Goal: Transaction & Acquisition: Purchase product/service

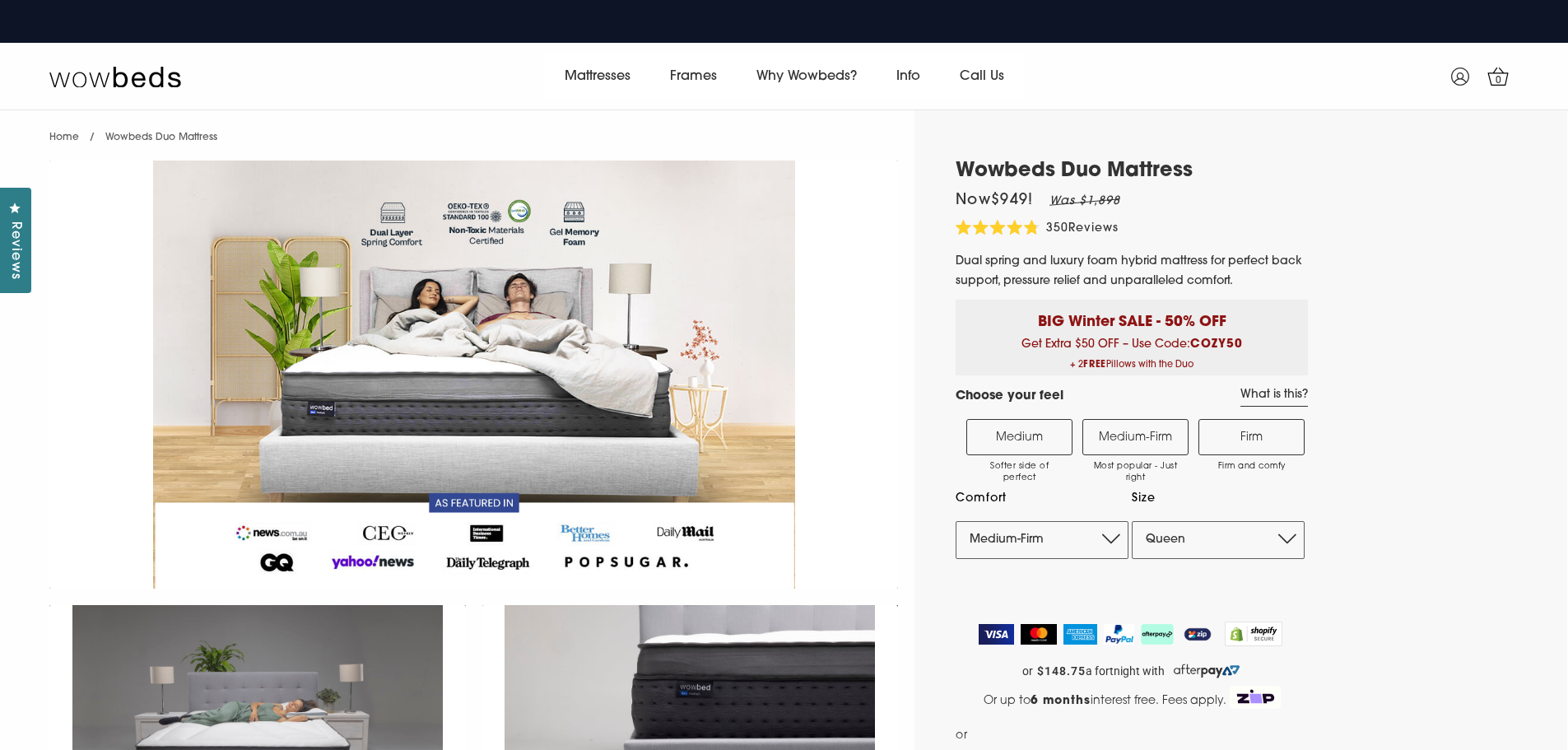
select select "Medium-Firm"
select select "Queen"
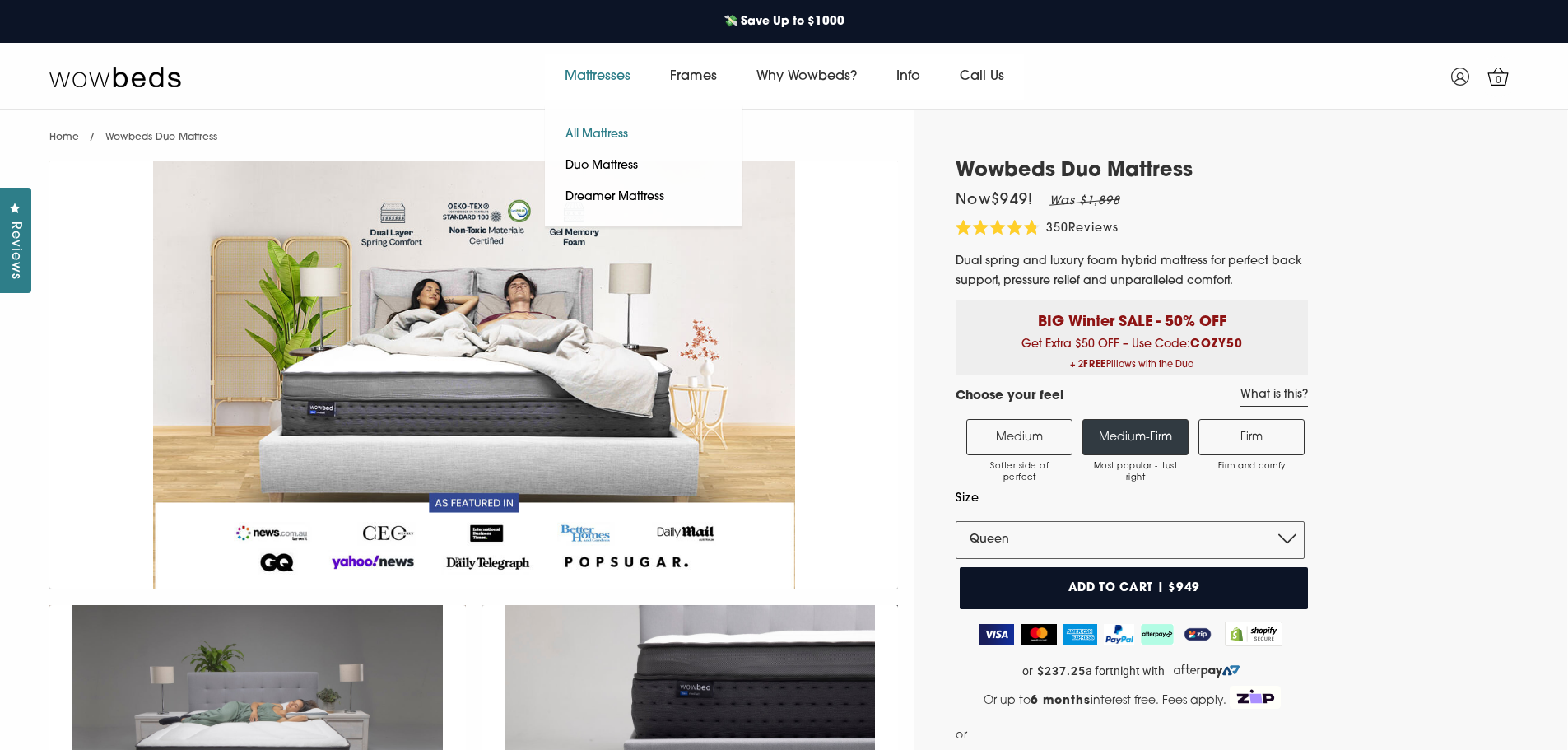
click at [607, 137] on link "All Mattress" at bounding box center [597, 135] width 104 height 32
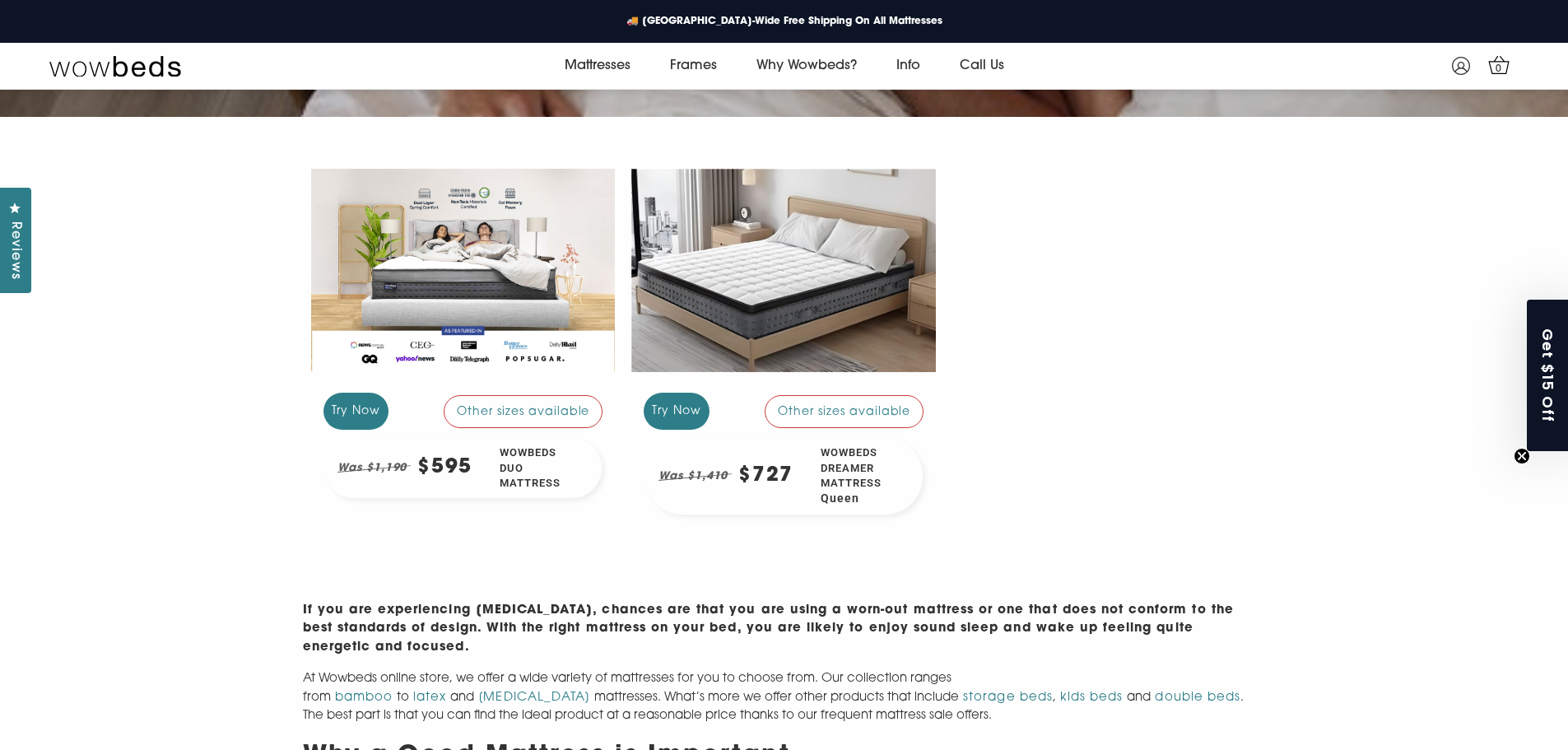
scroll to position [392, 0]
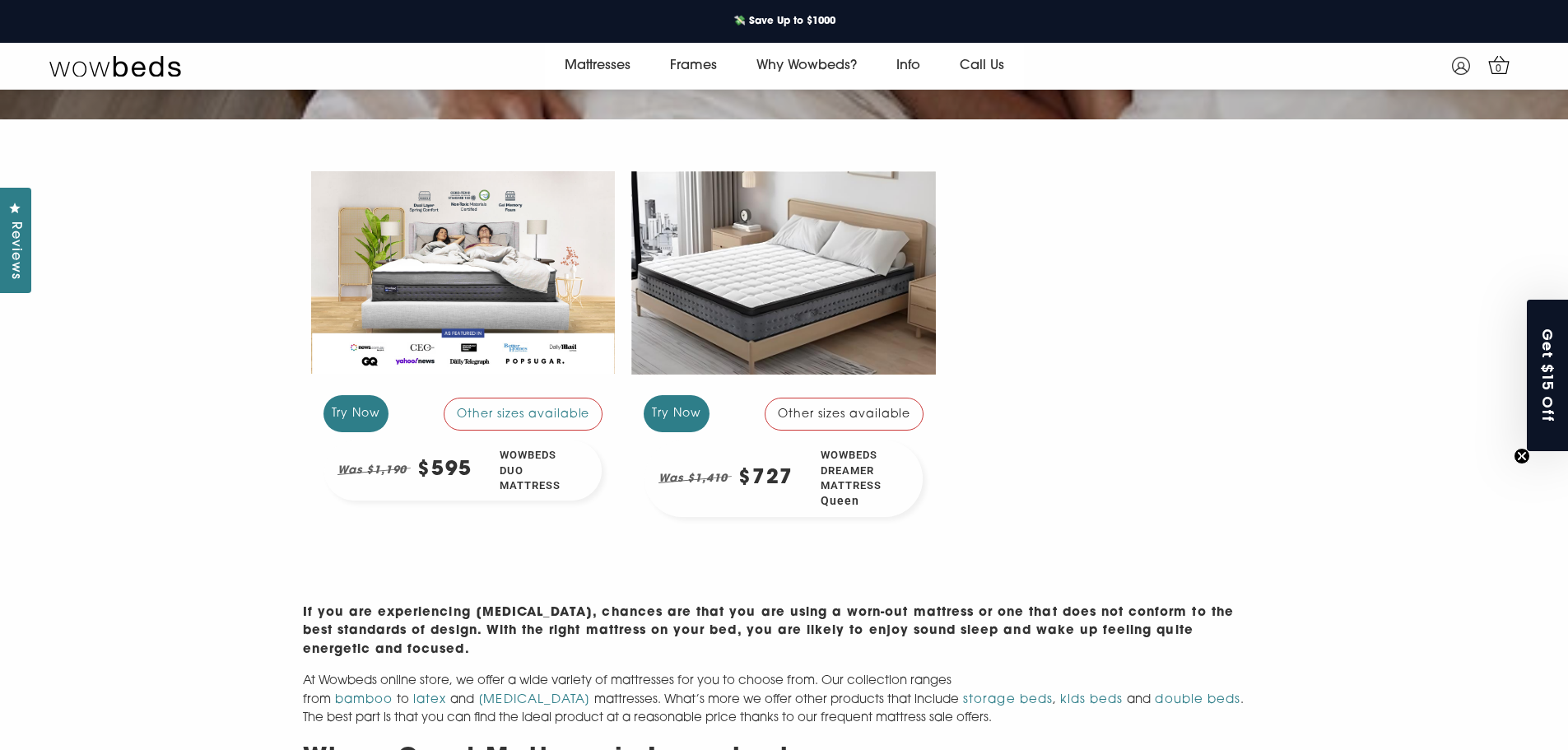
click at [775, 310] on div at bounding box center [783, 272] width 305 height 228
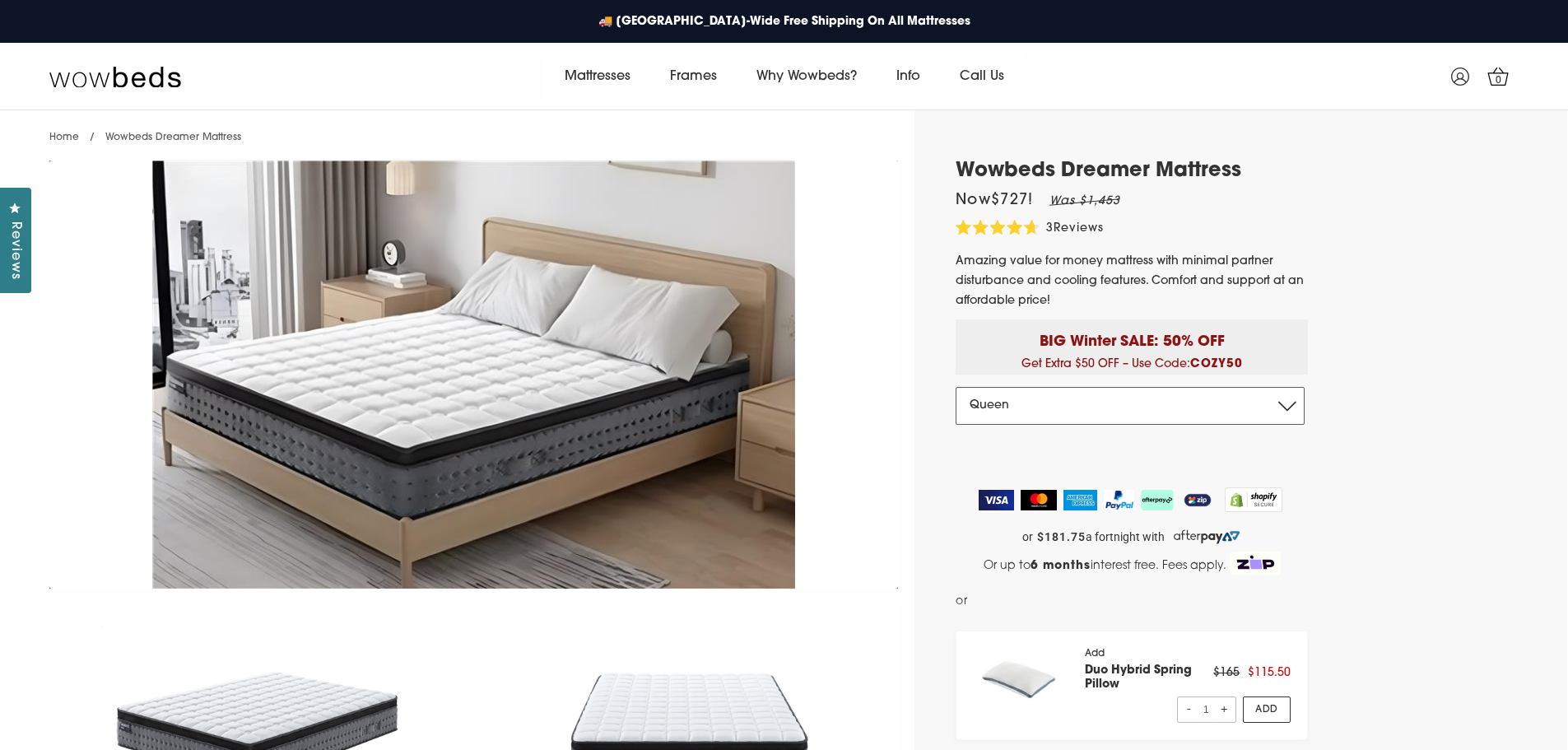
click at [1292, 416] on select "Double Queen King" at bounding box center [1130, 405] width 349 height 38
select select "Double"
click at [955, 387] on select "Double Queen King" at bounding box center [1130, 405] width 349 height 38
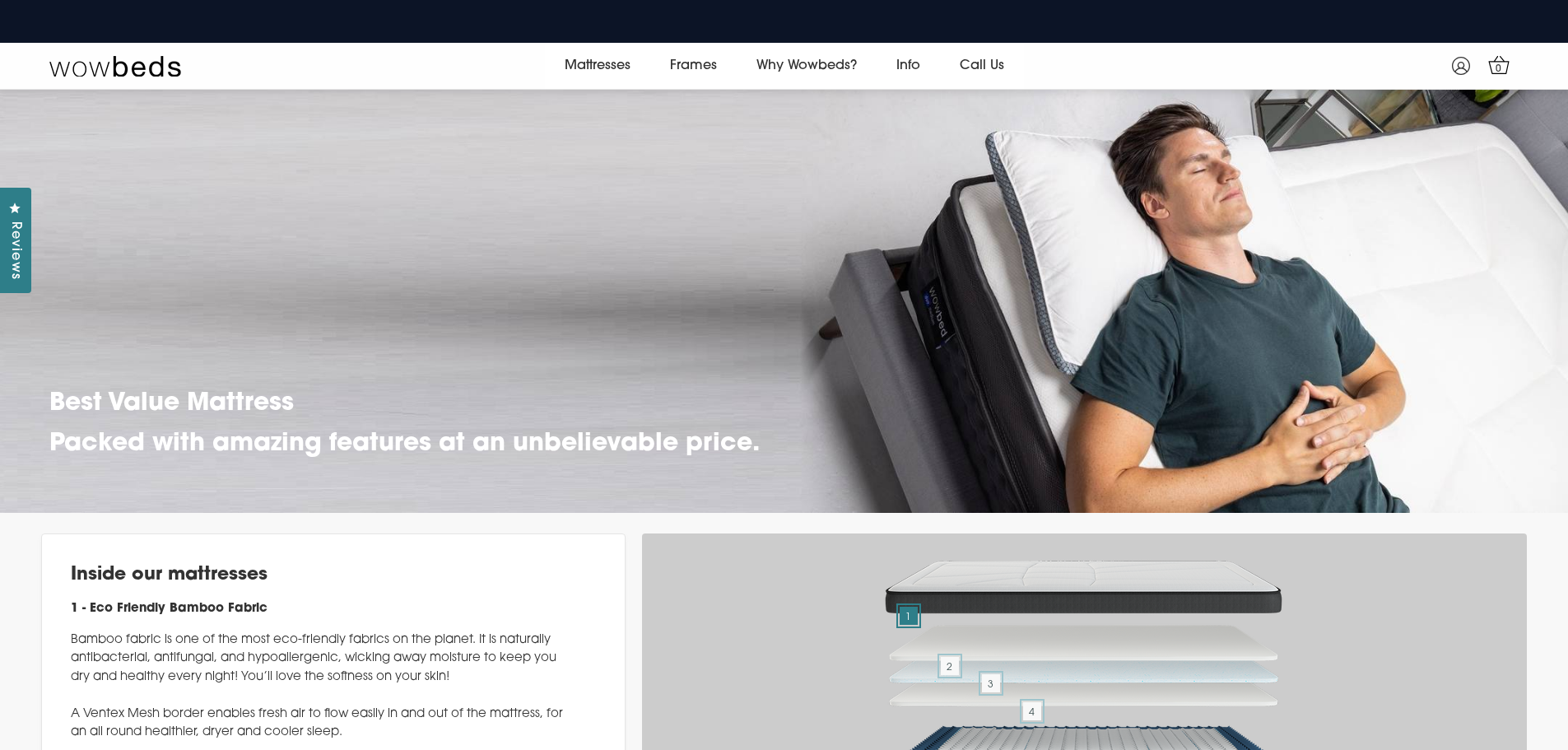
scroll to position [5496, 0]
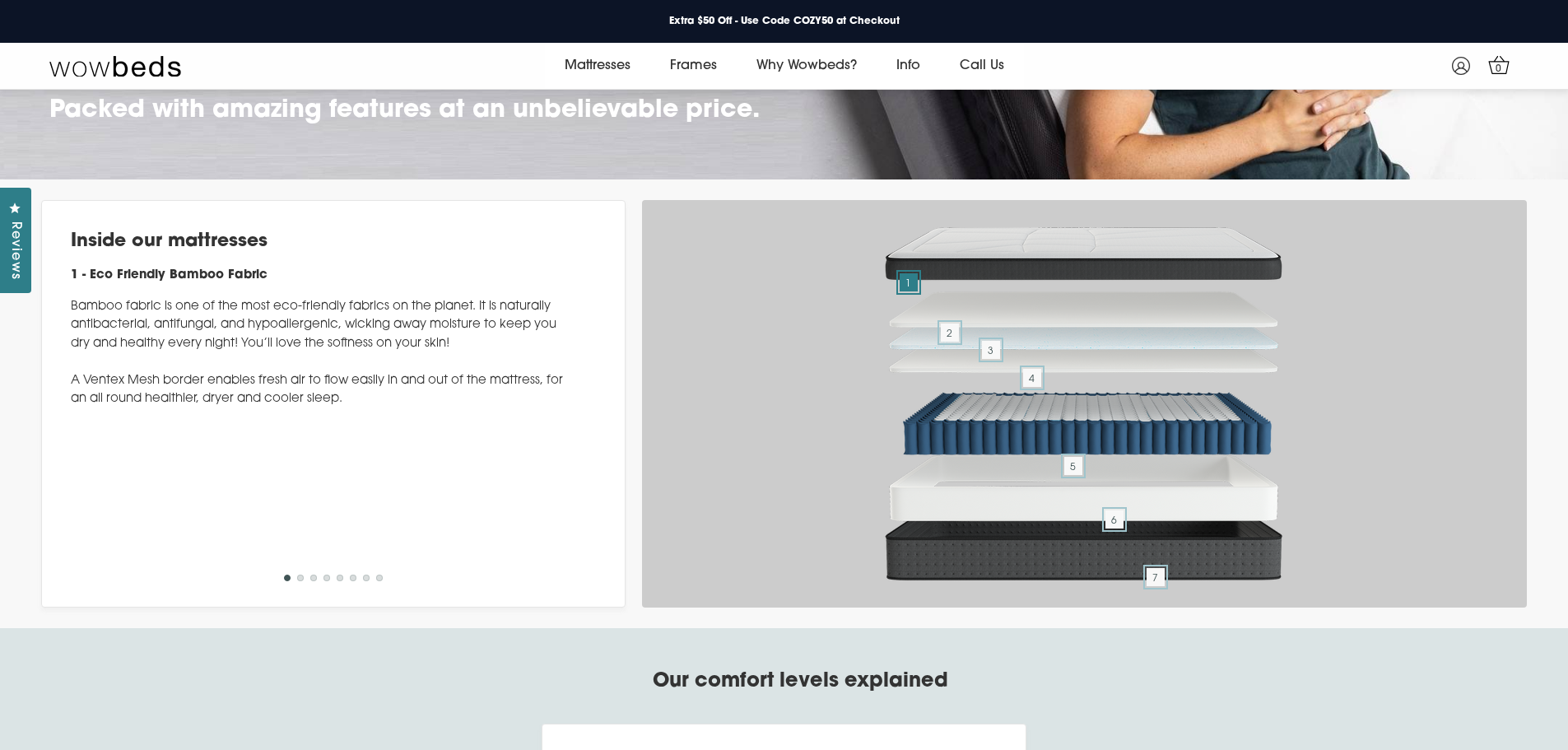
click at [302, 581] on button "2" at bounding box center [300, 578] width 7 height 7
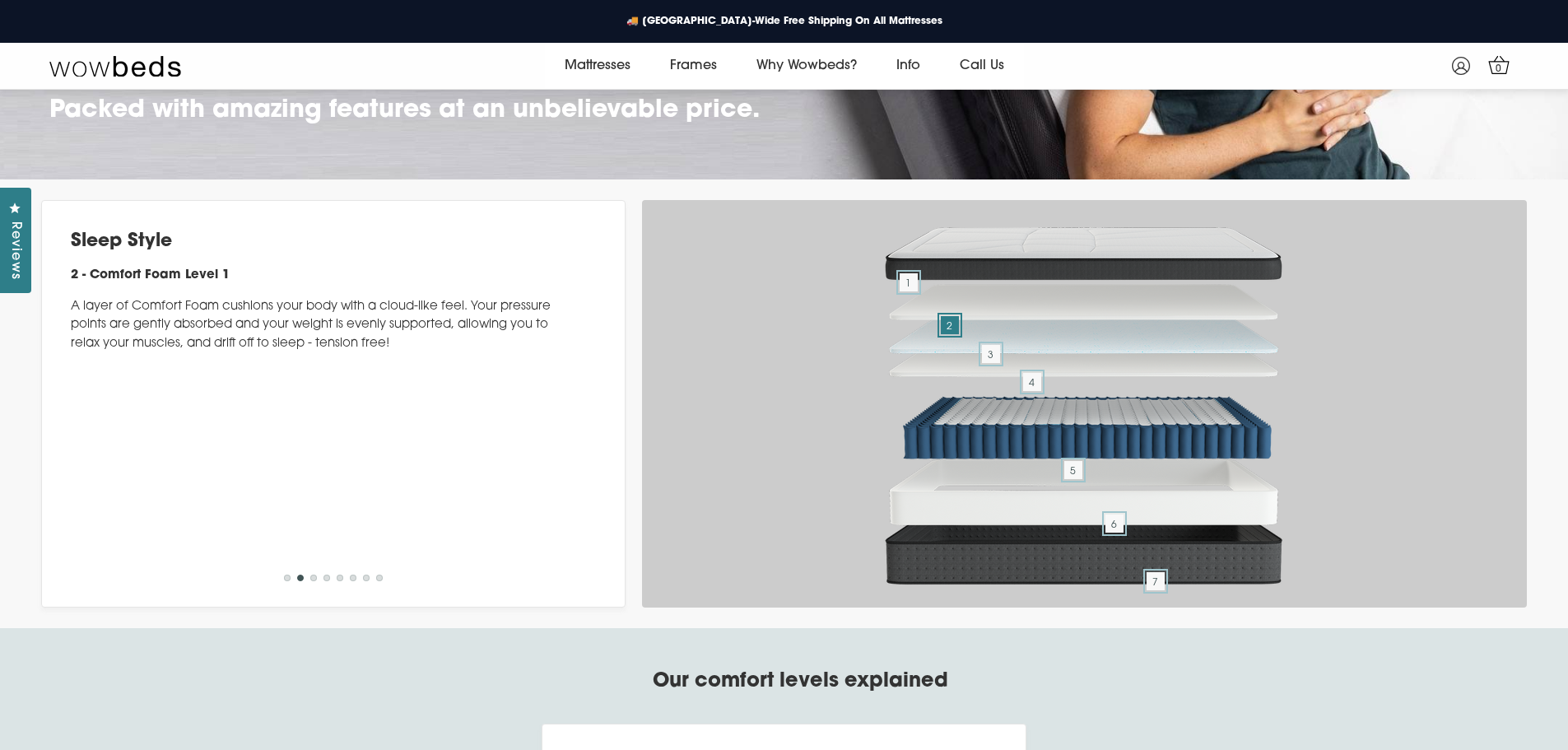
click at [310, 590] on ul "1 2 3 4 5 6 7 8" at bounding box center [333, 581] width 105 height 18
click at [311, 581] on button "3" at bounding box center [314, 578] width 7 height 7
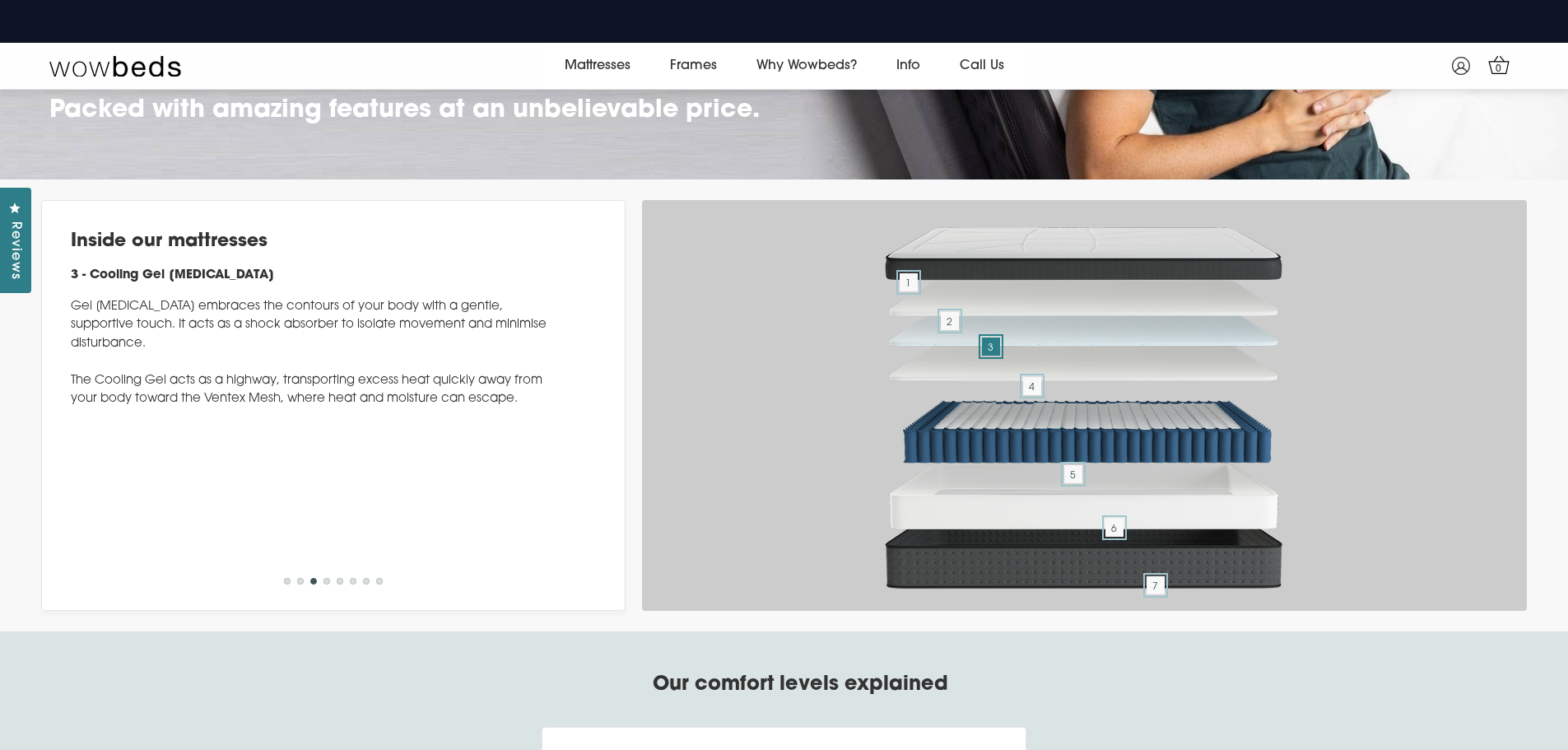
click at [325, 584] on button "4" at bounding box center [327, 581] width 7 height 7
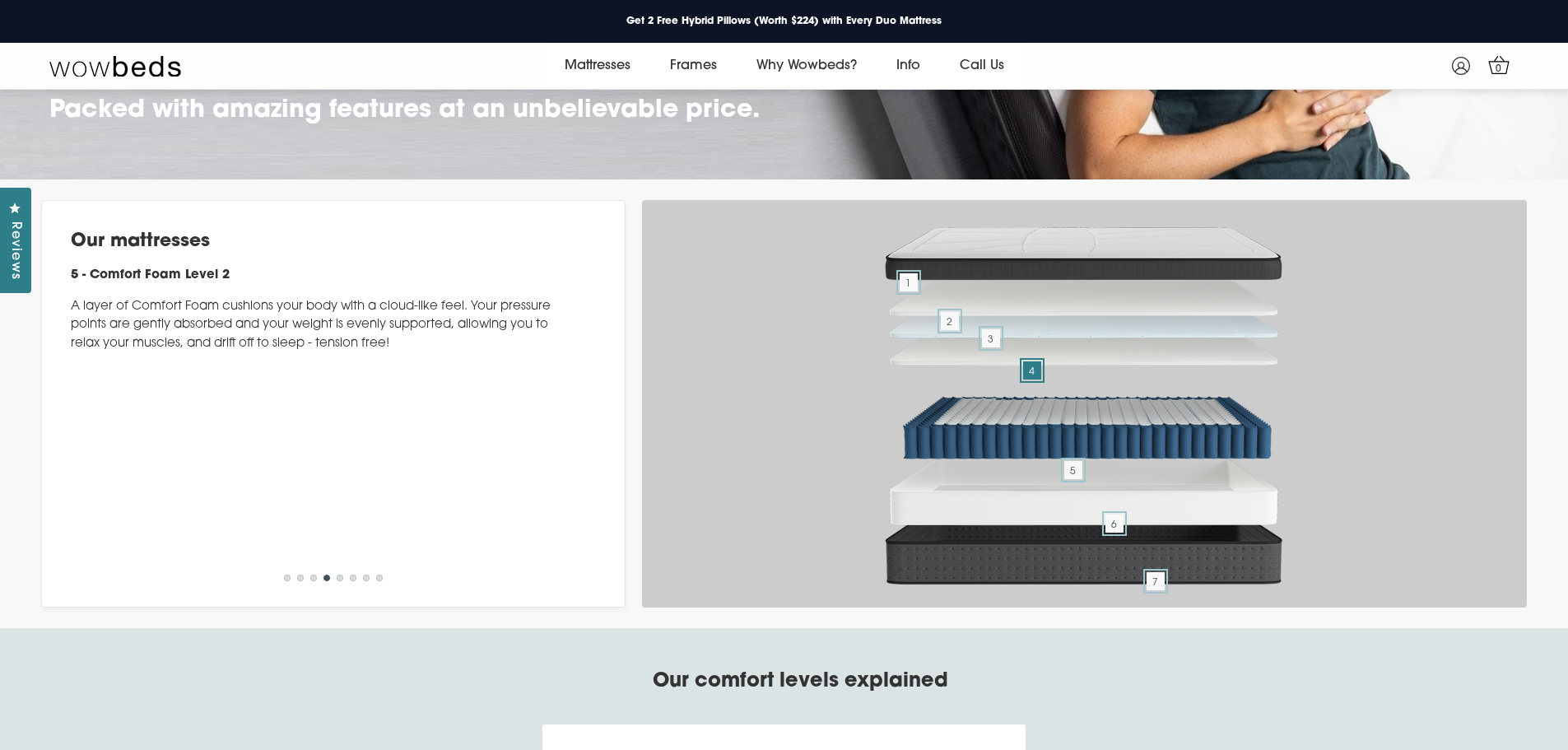
click at [340, 581] on button "5" at bounding box center [340, 578] width 7 height 7
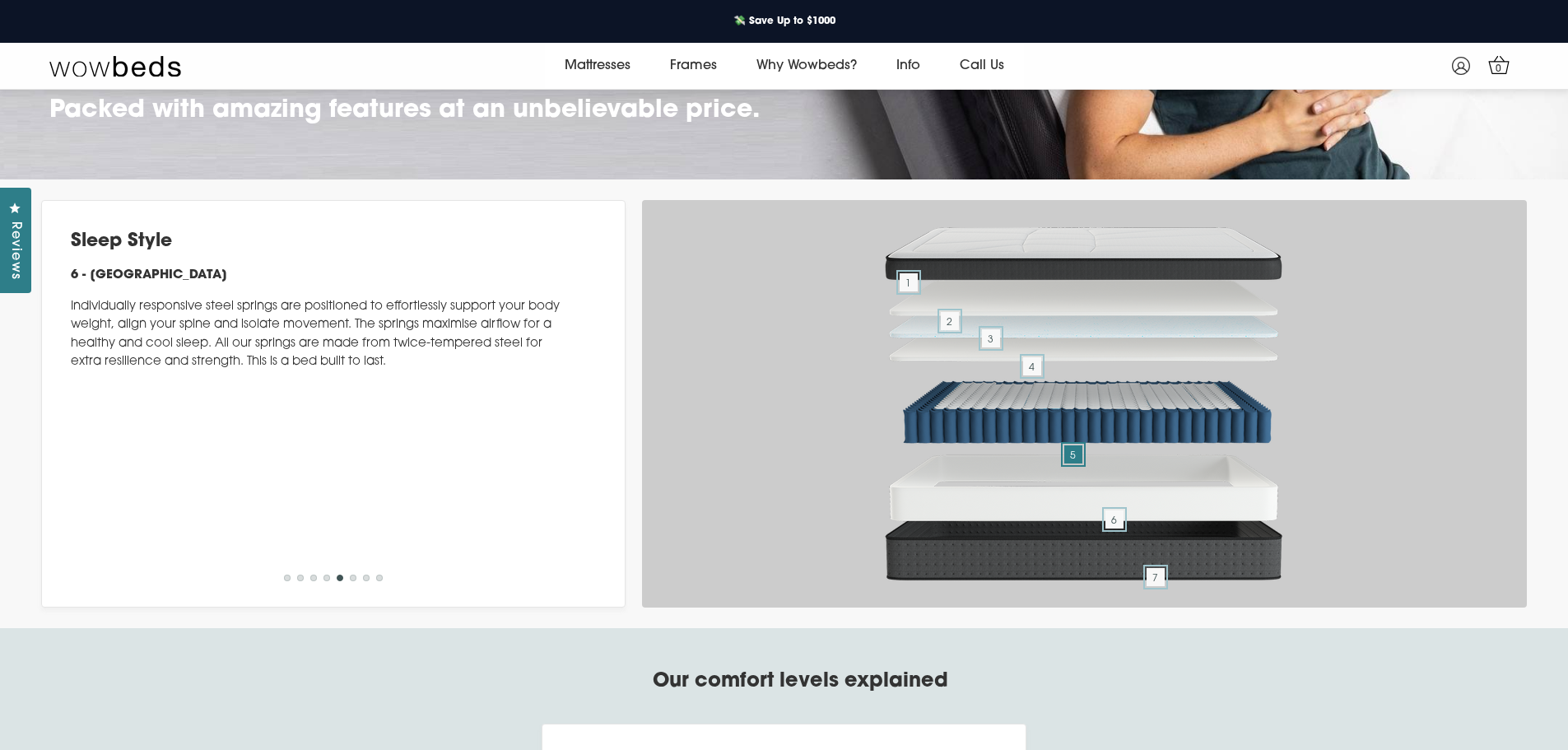
click at [351, 581] on button "6" at bounding box center [353, 578] width 7 height 7
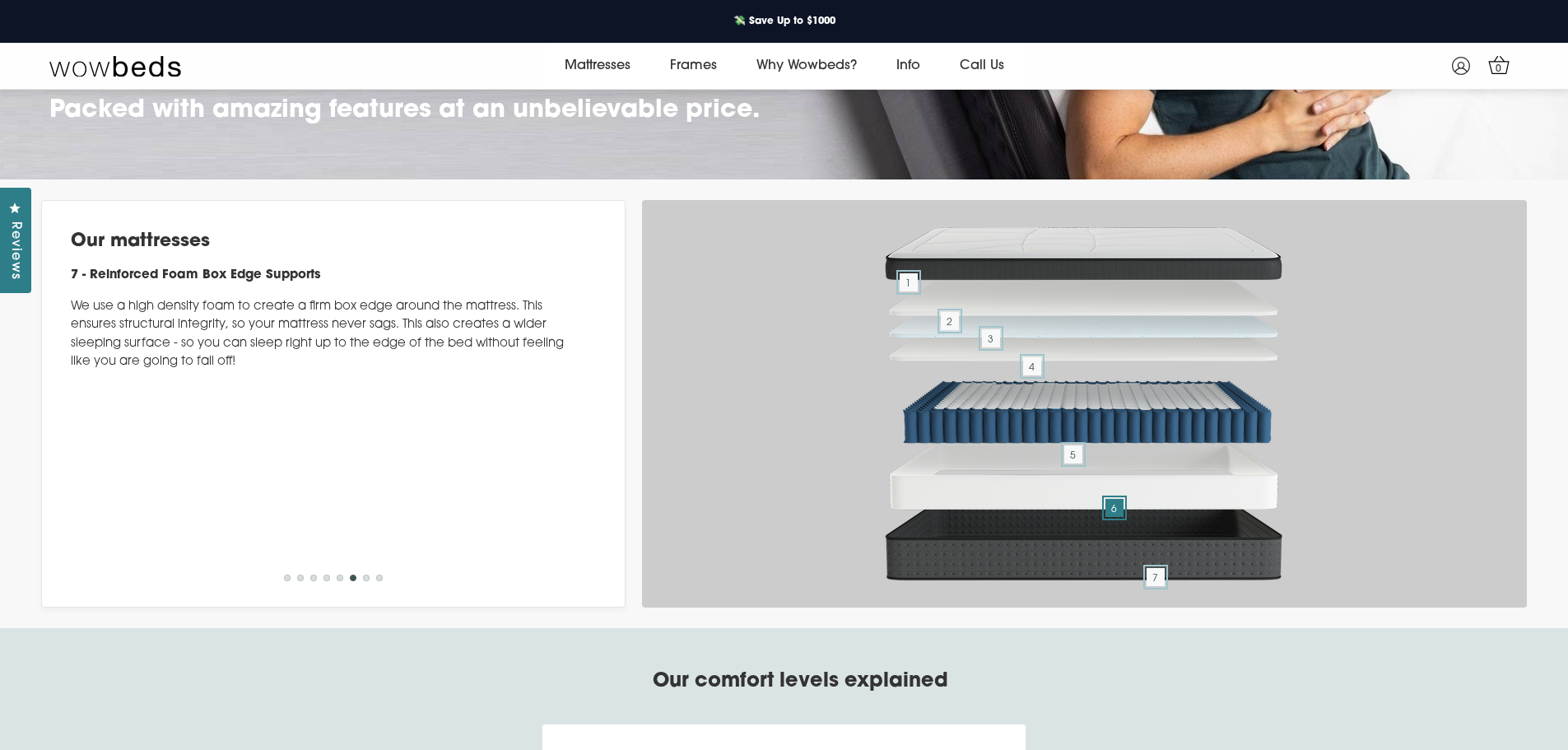
click at [367, 581] on button "7" at bounding box center [366, 578] width 7 height 7
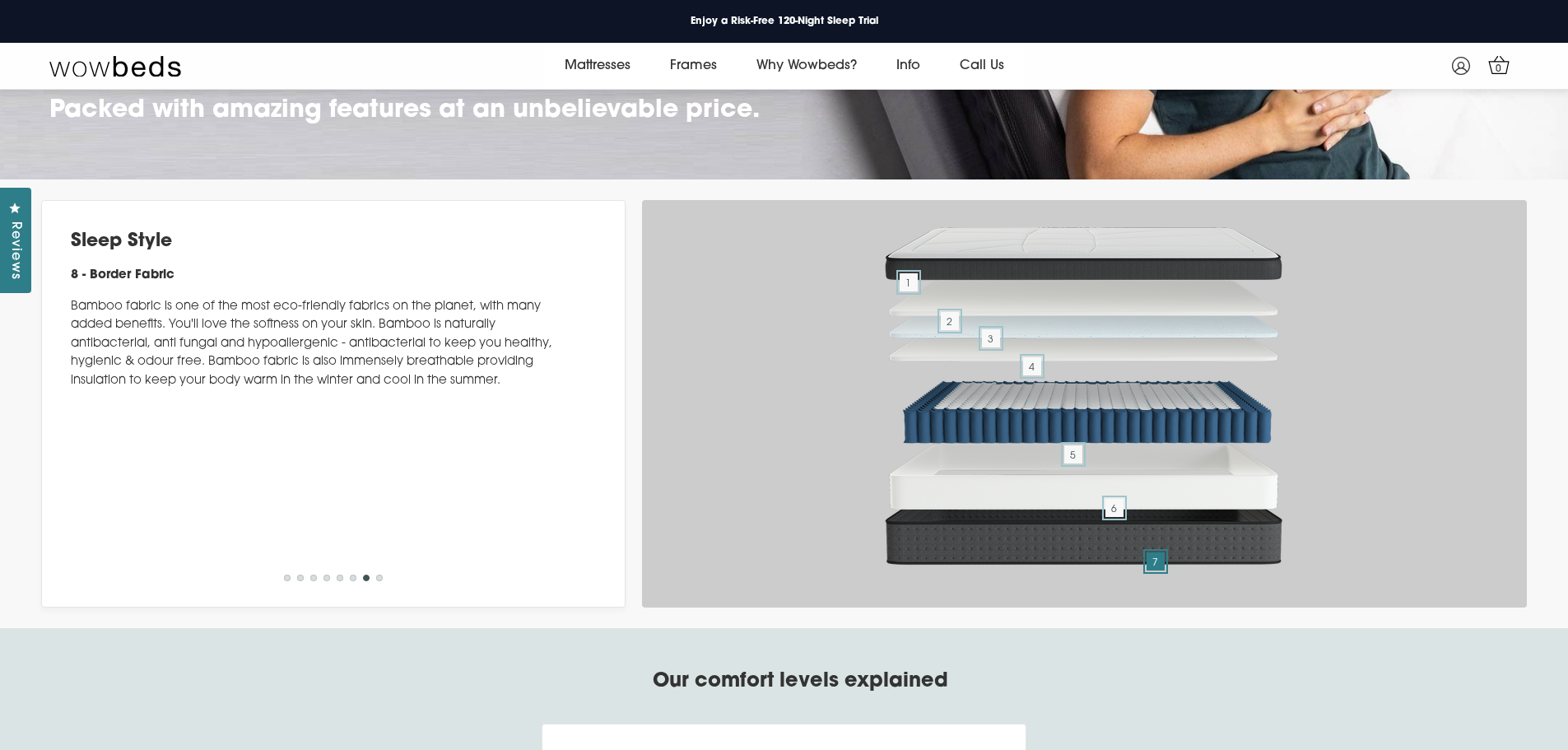
click at [381, 581] on button "8" at bounding box center [380, 578] width 7 height 7
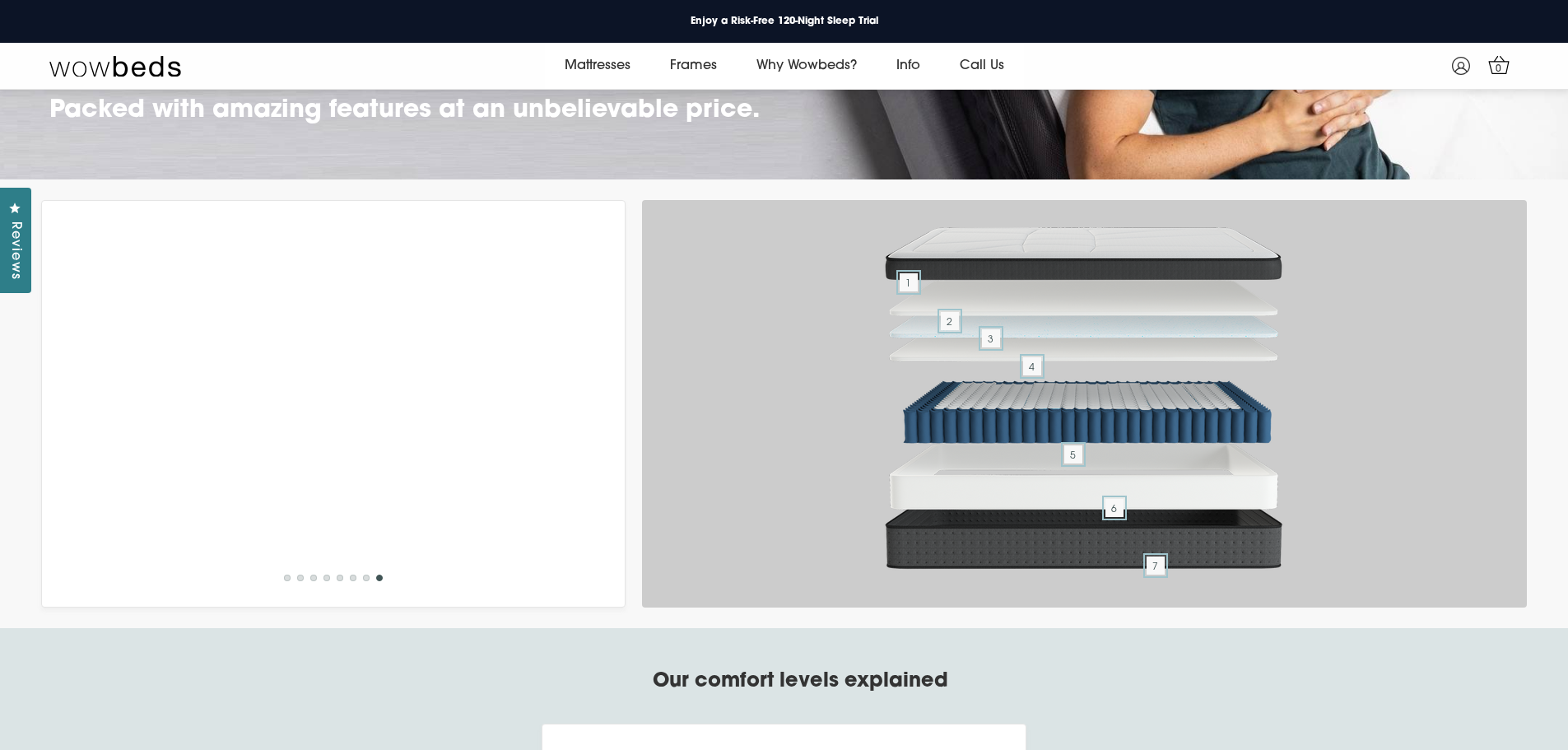
click at [349, 590] on ul "1 2 3 4 5 6 7 8" at bounding box center [333, 581] width 105 height 18
click at [351, 581] on button "6" at bounding box center [353, 578] width 7 height 7
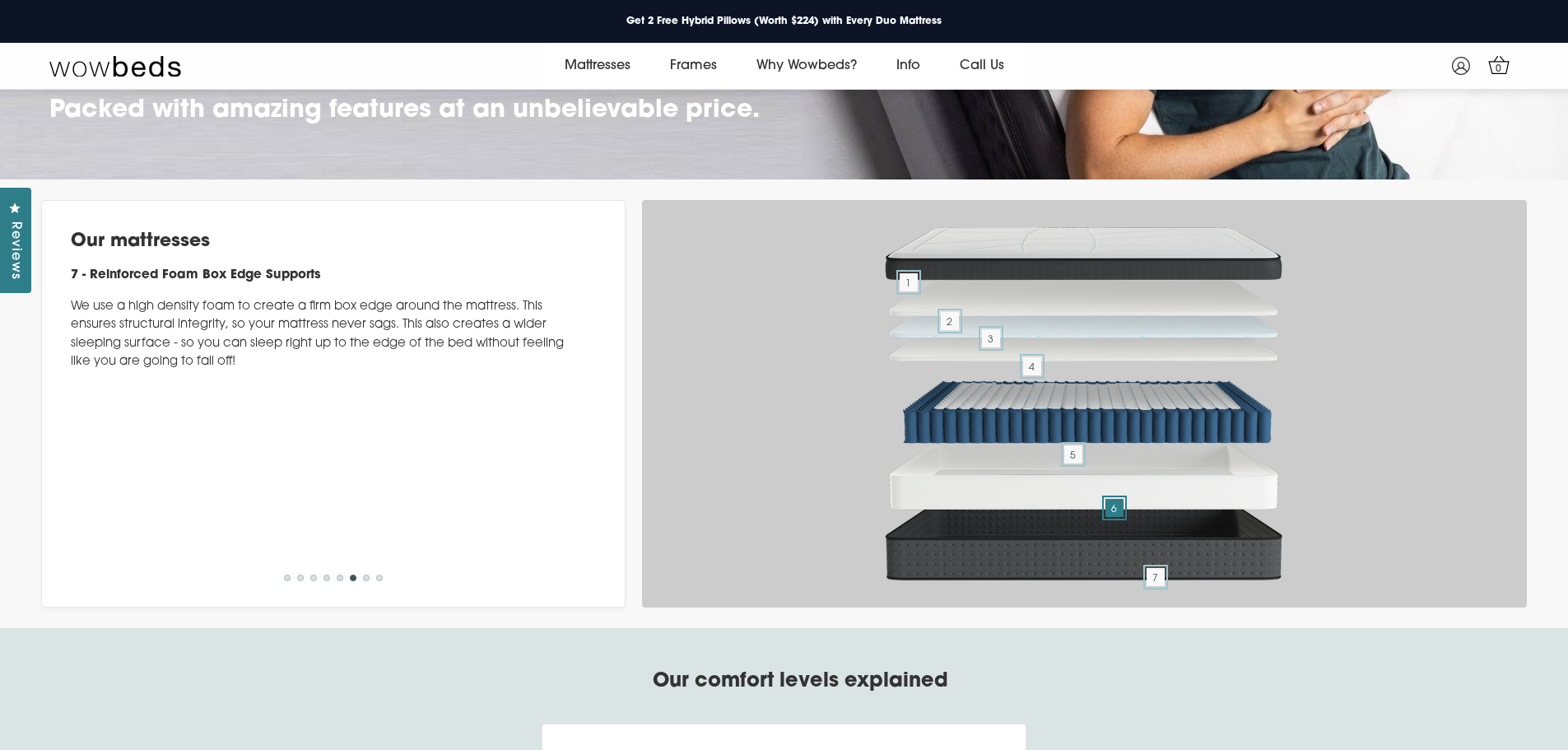
click at [340, 581] on button "5" at bounding box center [340, 578] width 7 height 7
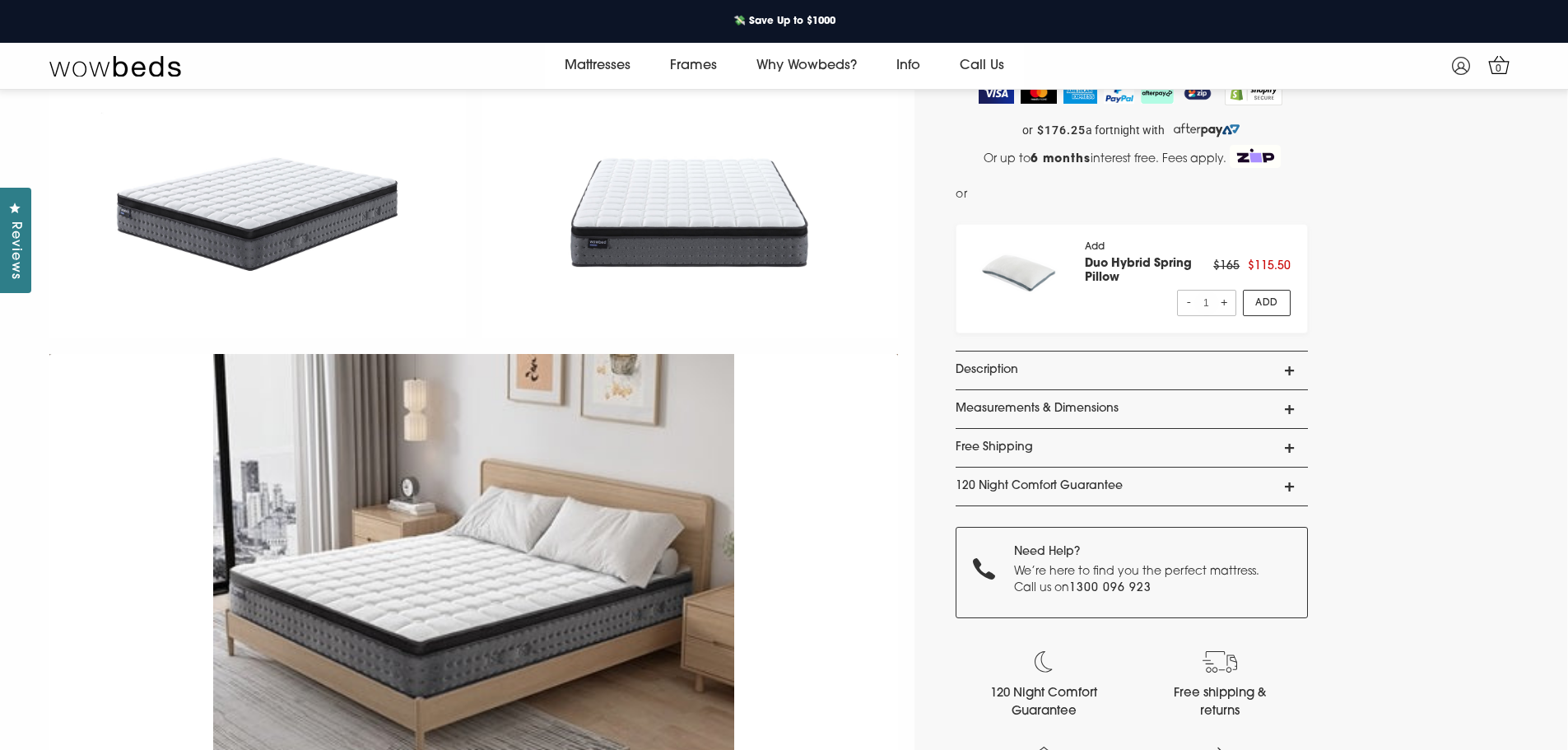
scroll to position [0, 0]
